Goal: Obtain resource: Download file/media

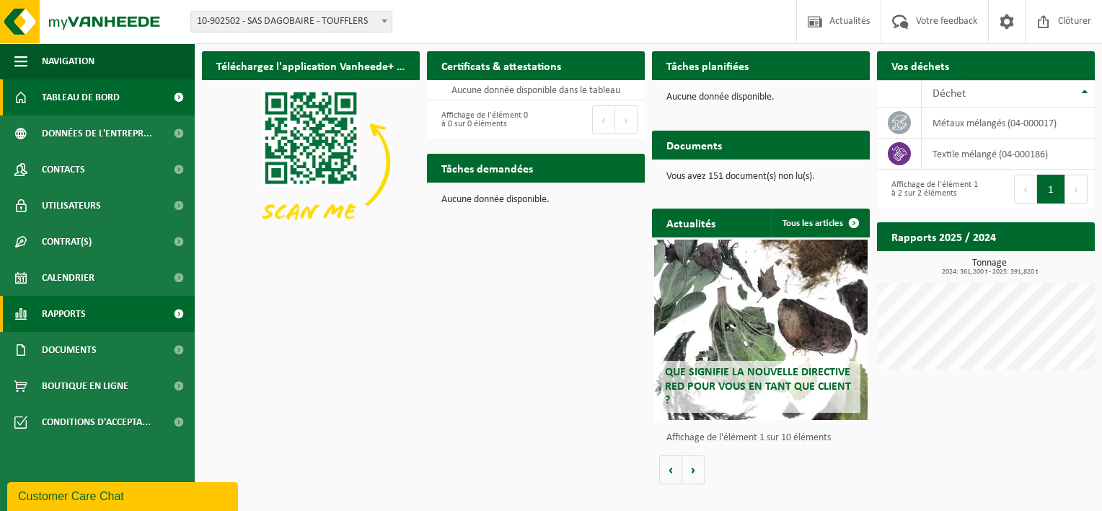
click at [81, 319] on span "Rapports" at bounding box center [64, 314] width 44 height 36
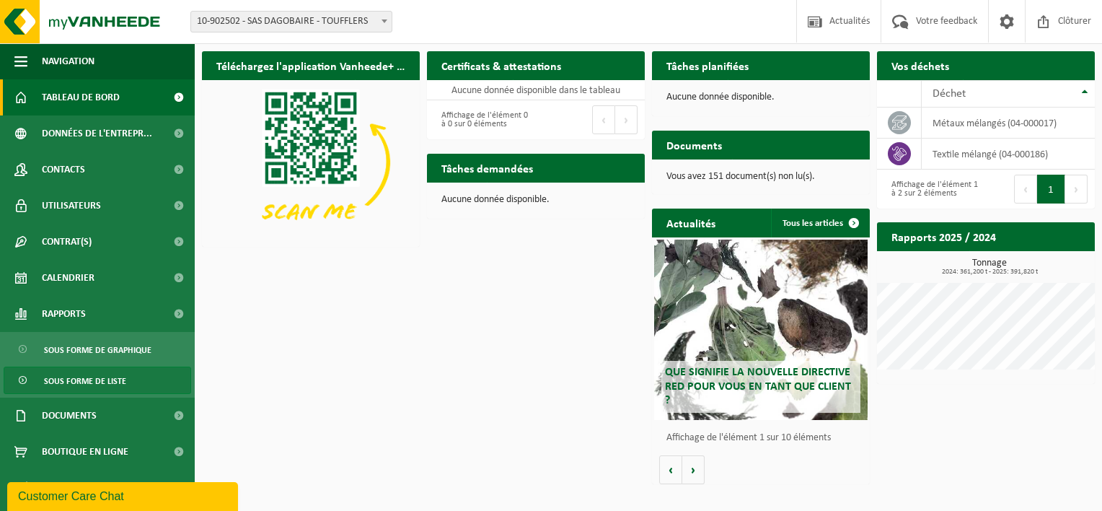
click at [88, 375] on span "Sous forme de liste" at bounding box center [85, 380] width 82 height 27
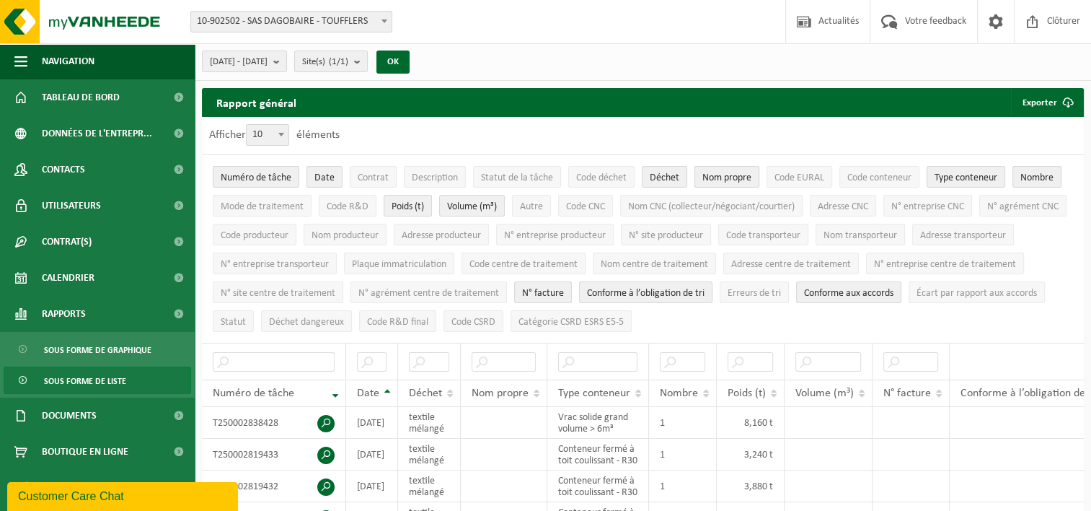
click at [733, 177] on span "Nom propre" at bounding box center [726, 177] width 49 height 11
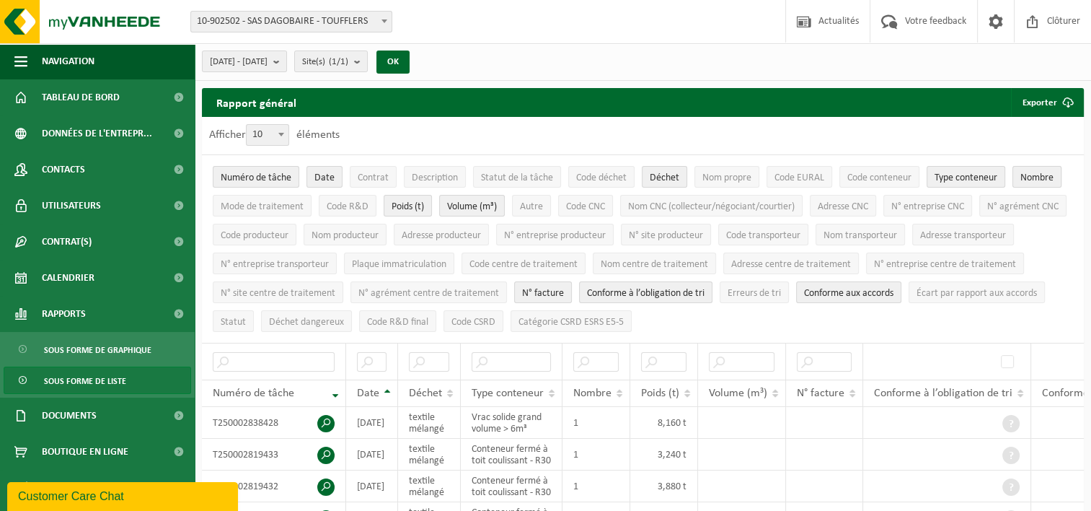
click at [1041, 172] on span "Nombre" at bounding box center [1036, 177] width 33 height 11
click at [473, 203] on span "Volume (m³)" at bounding box center [472, 206] width 50 height 11
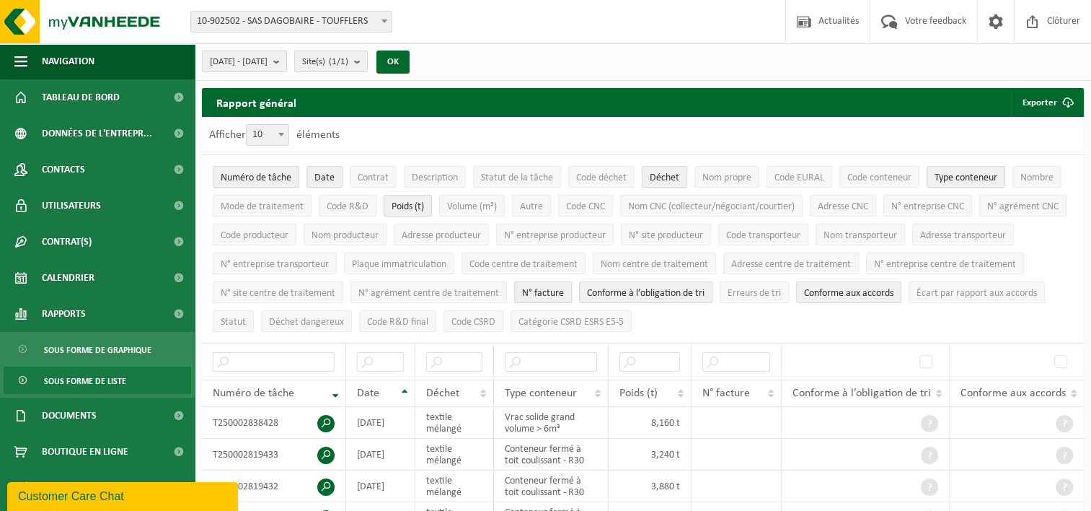
click at [564, 288] on span "N° facture" at bounding box center [543, 293] width 42 height 11
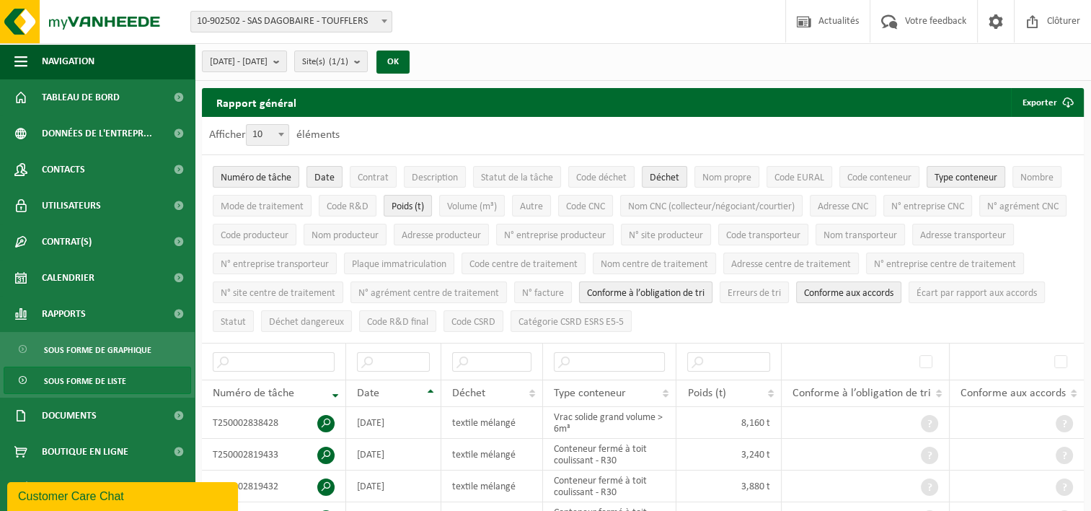
click at [704, 288] on span "Conforme à l’obligation de tri" at bounding box center [646, 293] width 118 height 11
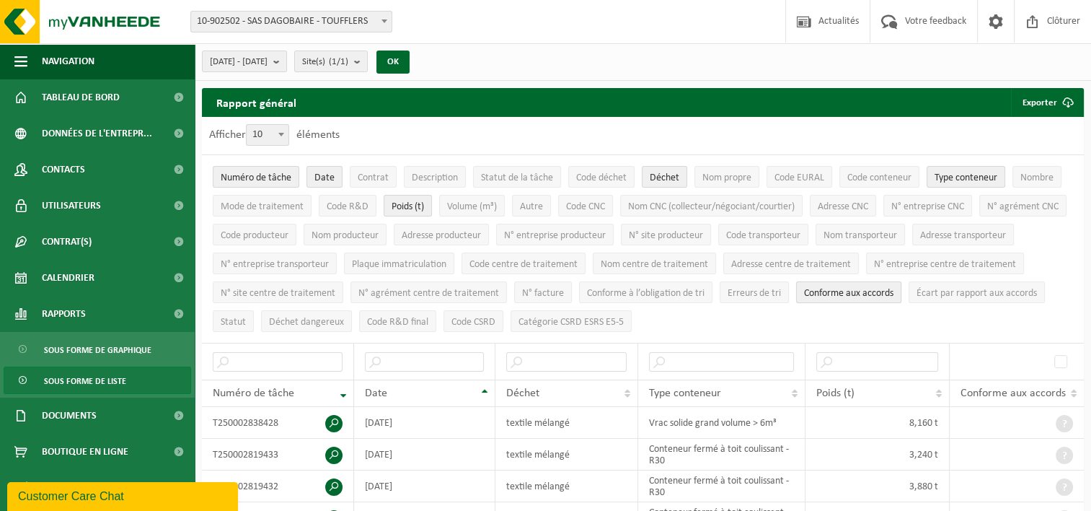
click at [893, 291] on span "Conforme aux accords" at bounding box center [848, 293] width 89 height 11
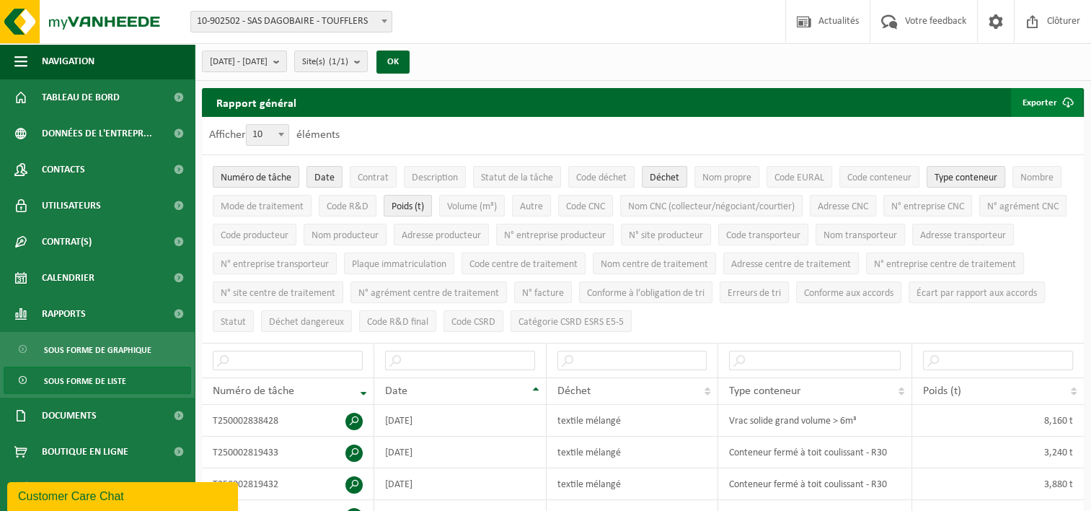
click at [1038, 103] on button "Exporter" at bounding box center [1046, 102] width 71 height 29
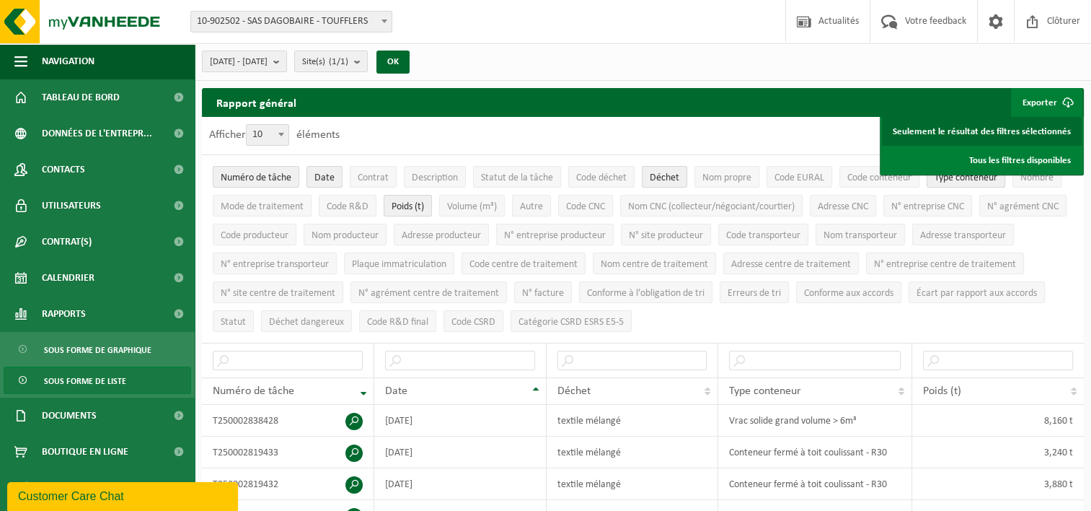
click at [1048, 130] on link "Seulement le résultat des filtres sélectionnés" at bounding box center [982, 131] width 200 height 29
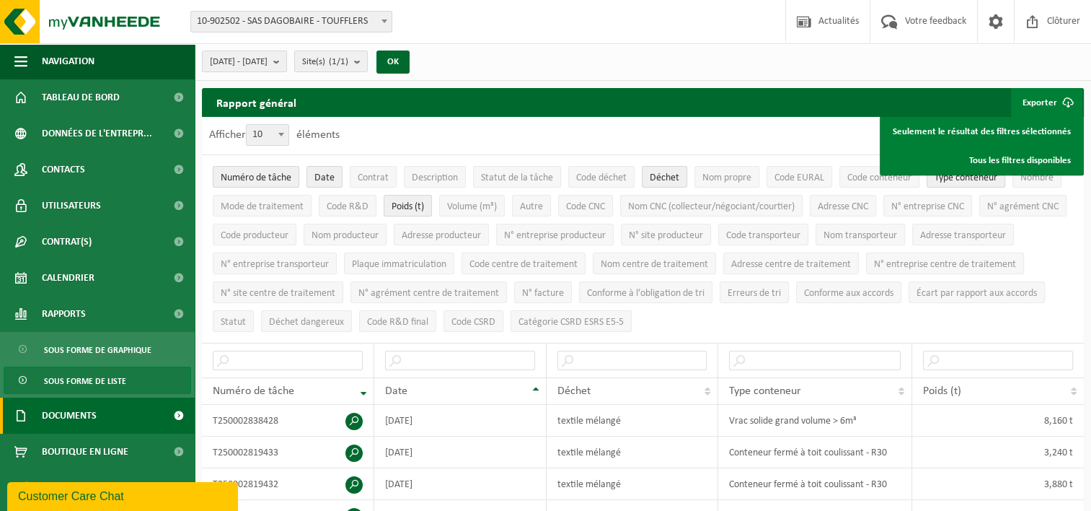
click at [108, 421] on link "Documents" at bounding box center [97, 415] width 195 height 36
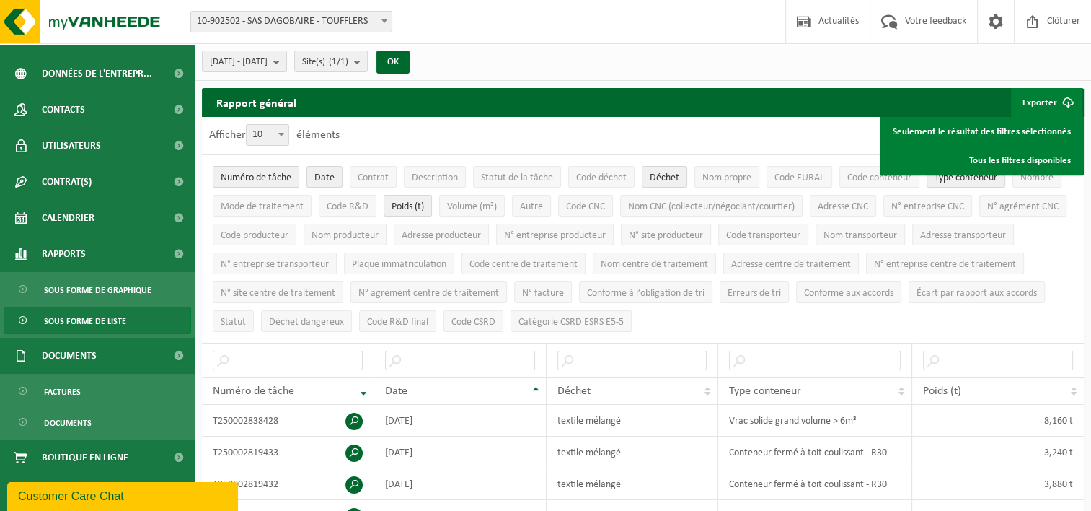
scroll to position [61, 0]
click at [69, 386] on span "Factures" at bounding box center [62, 390] width 37 height 27
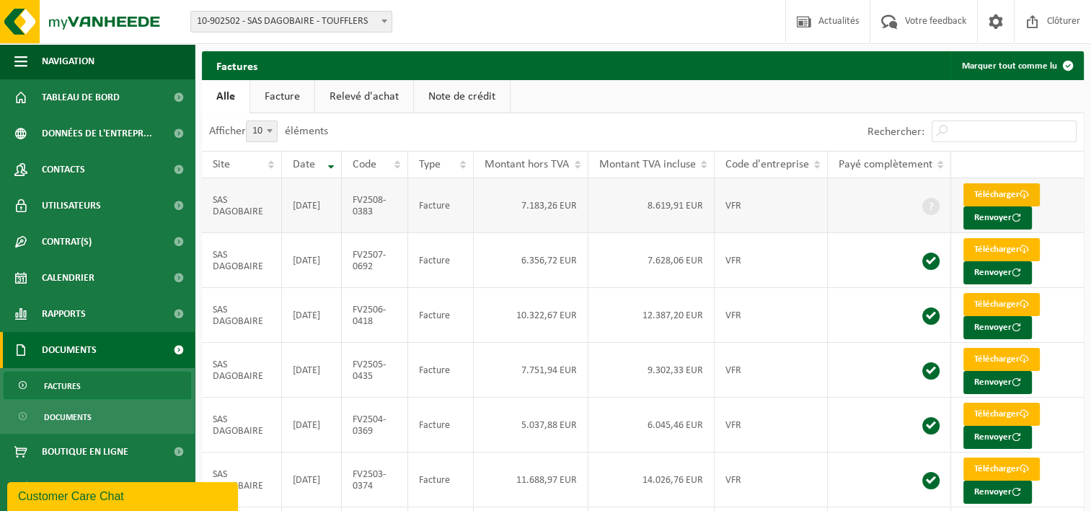
click at [998, 190] on link "Télécharger" at bounding box center [1001, 194] width 76 height 23
